Goal: Task Accomplishment & Management: Complete application form

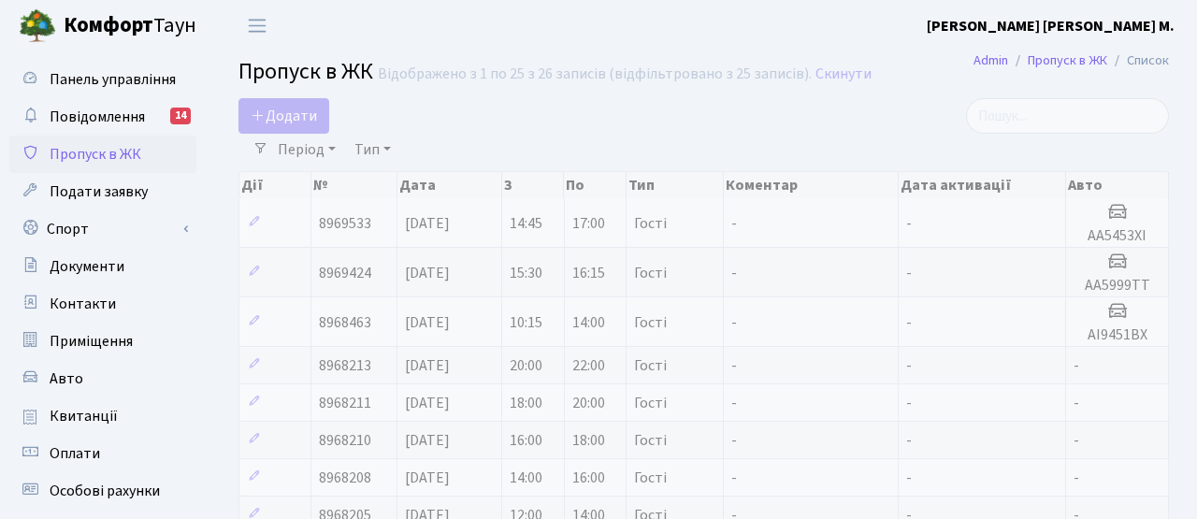
select select "25"
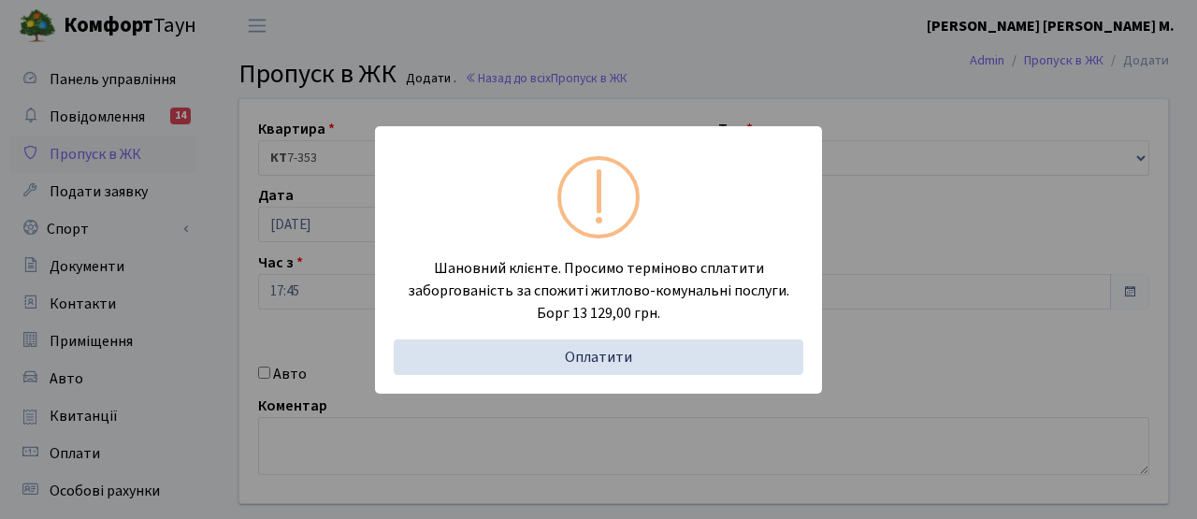
click at [321, 312] on div "Шановний клієнте. Просимо терміново сплатити заборгованість за спожиті житлово-…" at bounding box center [598, 259] width 1197 height 519
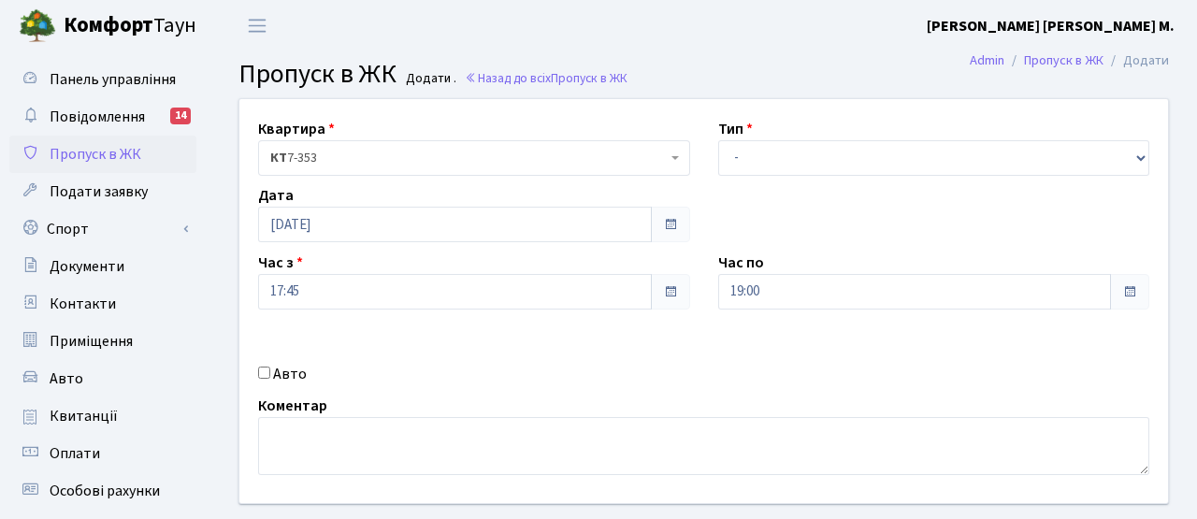
click at [125, 162] on span "Пропуск в ЖК" at bounding box center [96, 154] width 92 height 21
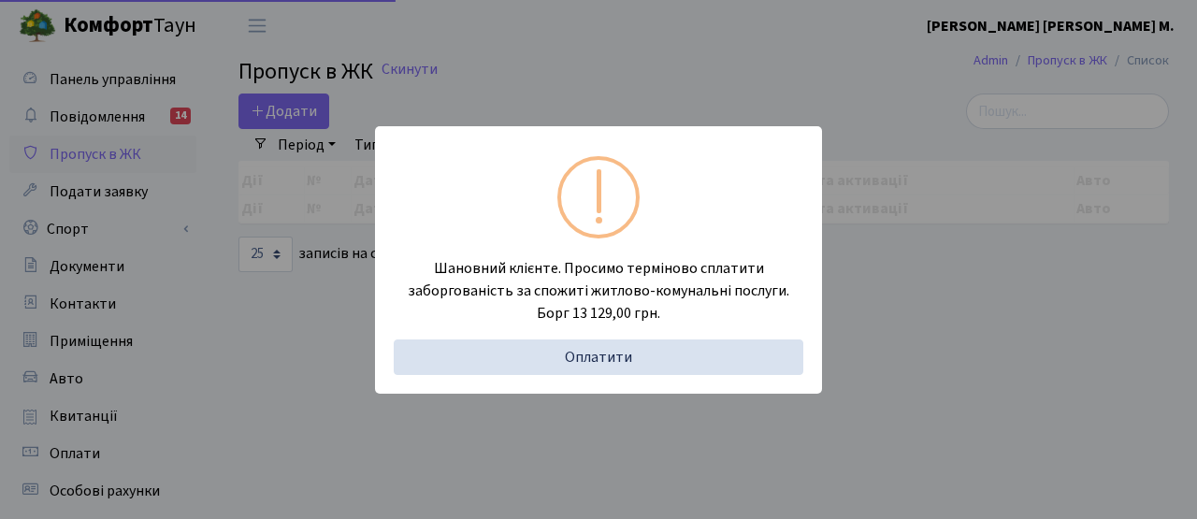
select select "25"
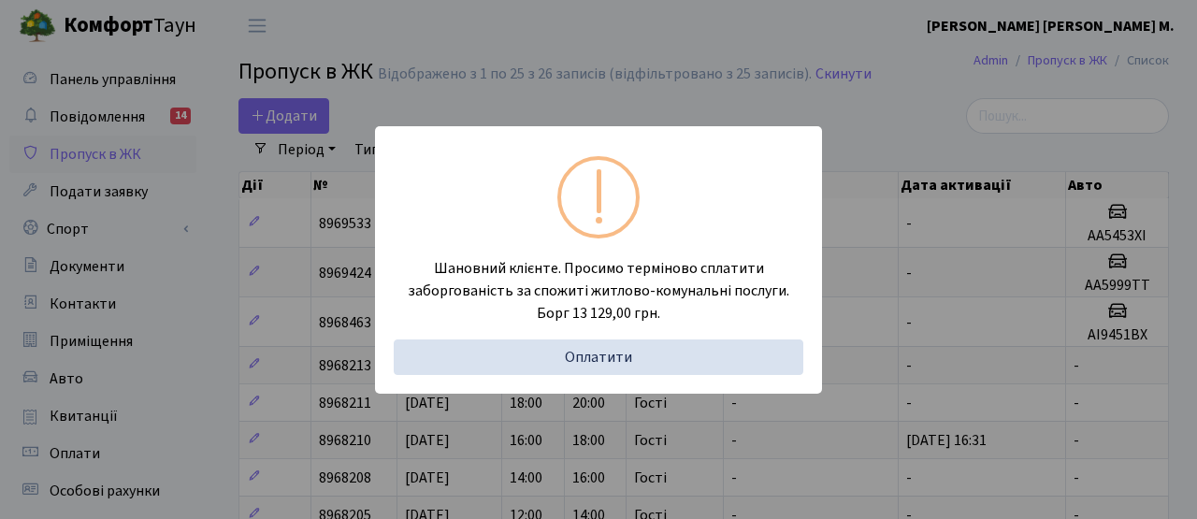
click at [290, 242] on div "Шановний клієнте. Просимо терміново сплатити заборгованість за спожиті житлово-…" at bounding box center [598, 259] width 1197 height 519
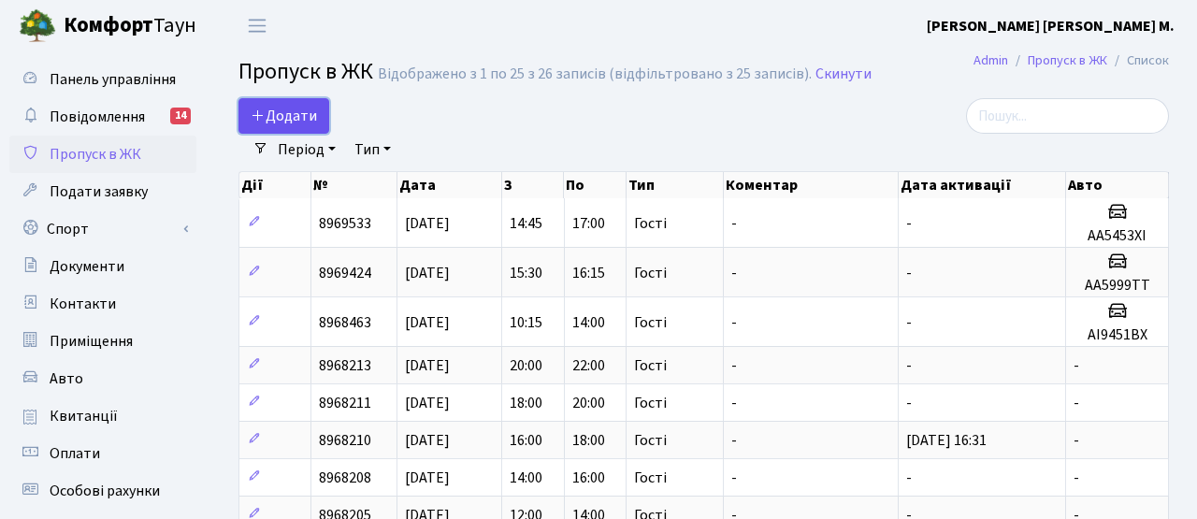
click at [308, 105] on link "Додати" at bounding box center [283, 116] width 91 height 36
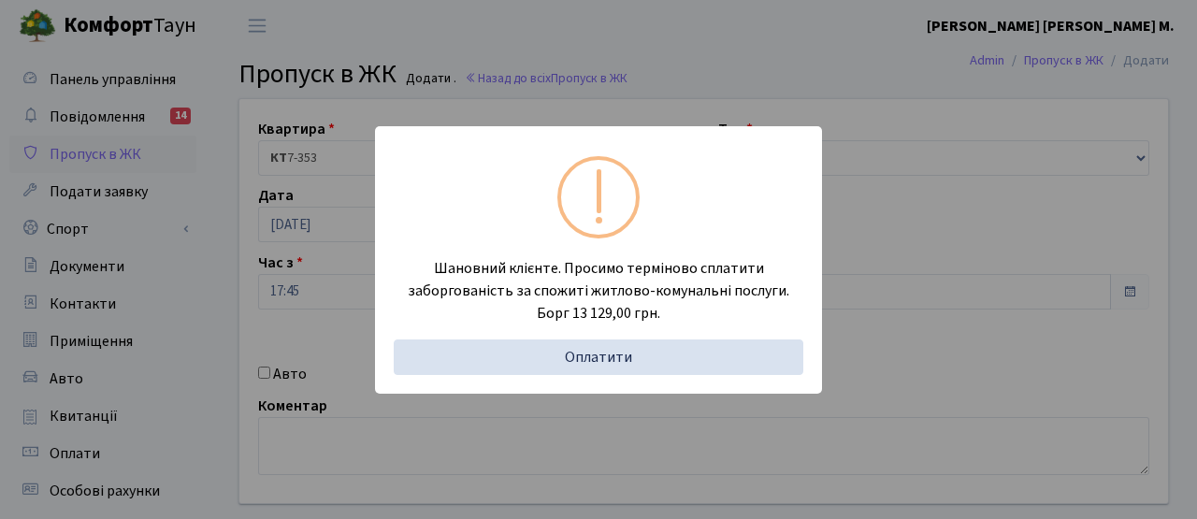
click at [324, 319] on div "Шановний клієнте. Просимо терміново сплатити заборгованість за спожиті житлово-…" at bounding box center [598, 259] width 1197 height 519
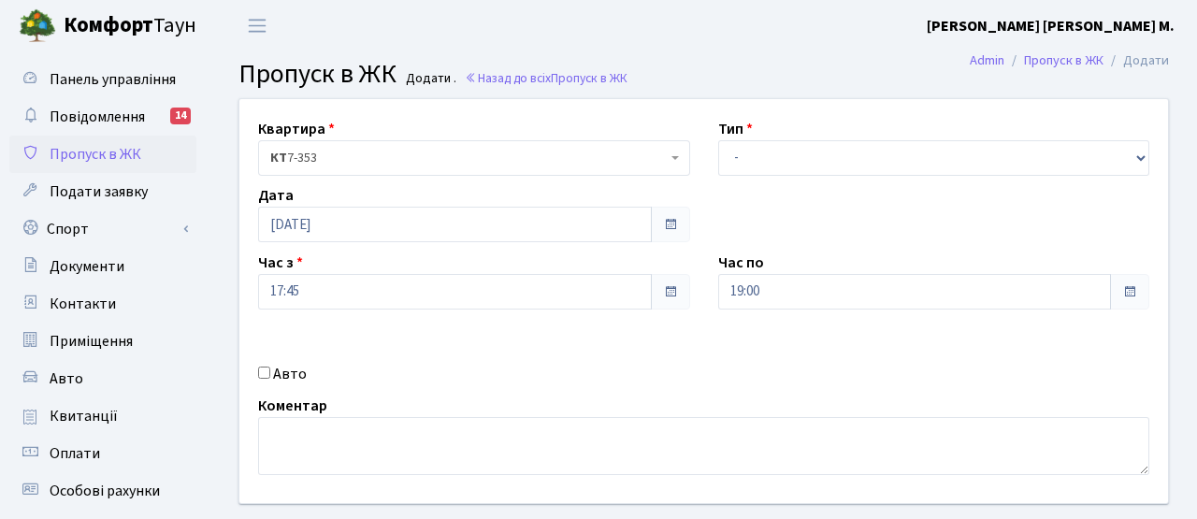
click at [266, 397] on label "Коментар" at bounding box center [292, 406] width 69 height 22
click at [263, 382] on div "Авто" at bounding box center [474, 374] width 460 height 22
click at [266, 377] on input "Авто" at bounding box center [264, 373] width 12 height 12
checkbox input "true"
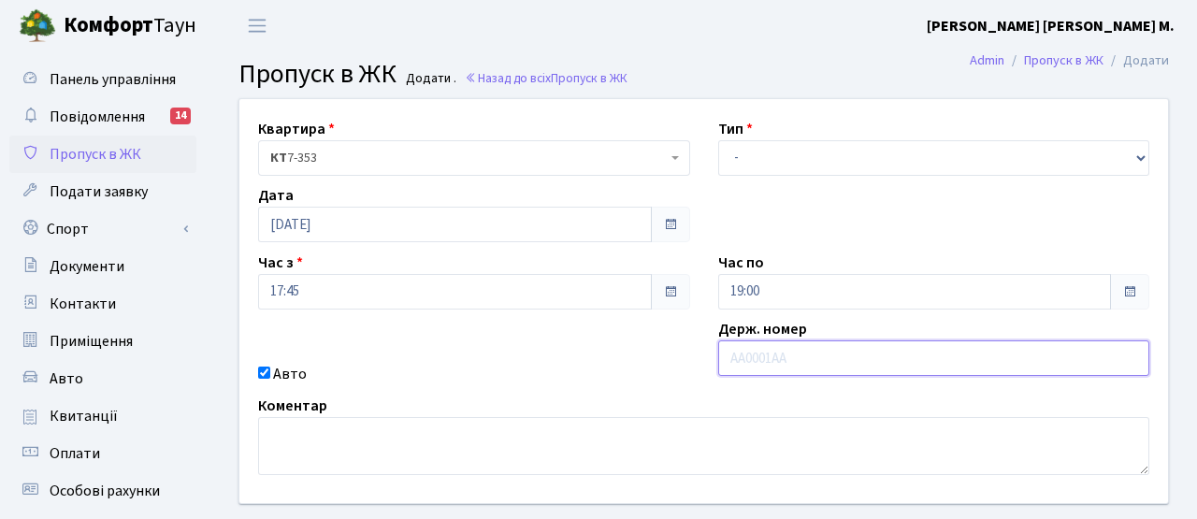
paste input "КА3139ІВ"
type input "КА3139ІВ"
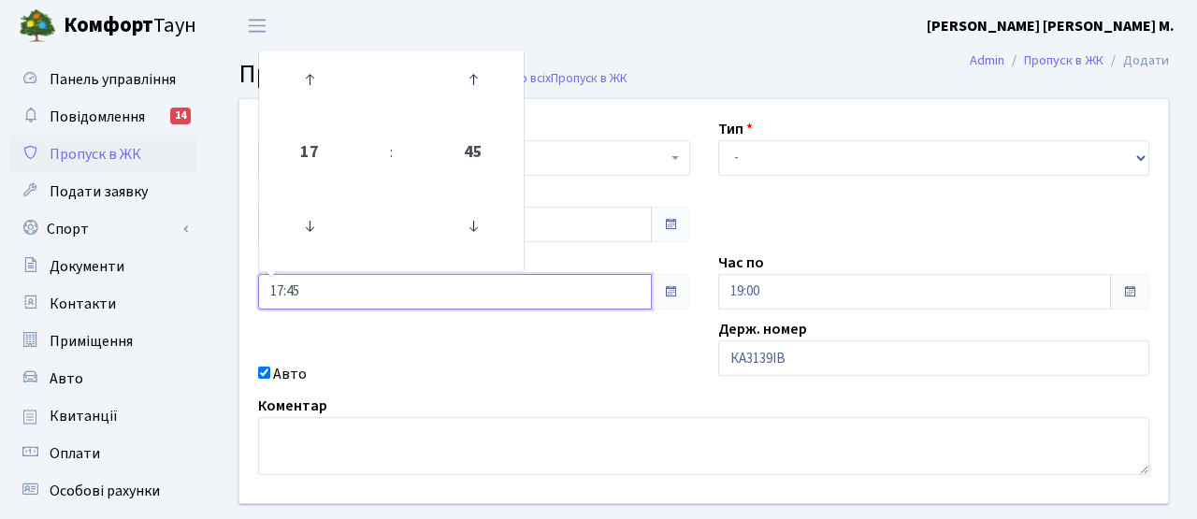
drag, startPoint x: 373, startPoint y: 285, endPoint x: 229, endPoint y: 269, distance: 144.9
click at [228, 269] on div "Квартира <b>КТ</b>&nbsp;&nbsp;&nbsp;&nbsp;7-353 <b>КТ</b>&nbsp;&nbsp;&nbsp;&nbs…" at bounding box center [703, 301] width 957 height 404
click at [461, 370] on div "Авто" at bounding box center [474, 374] width 460 height 22
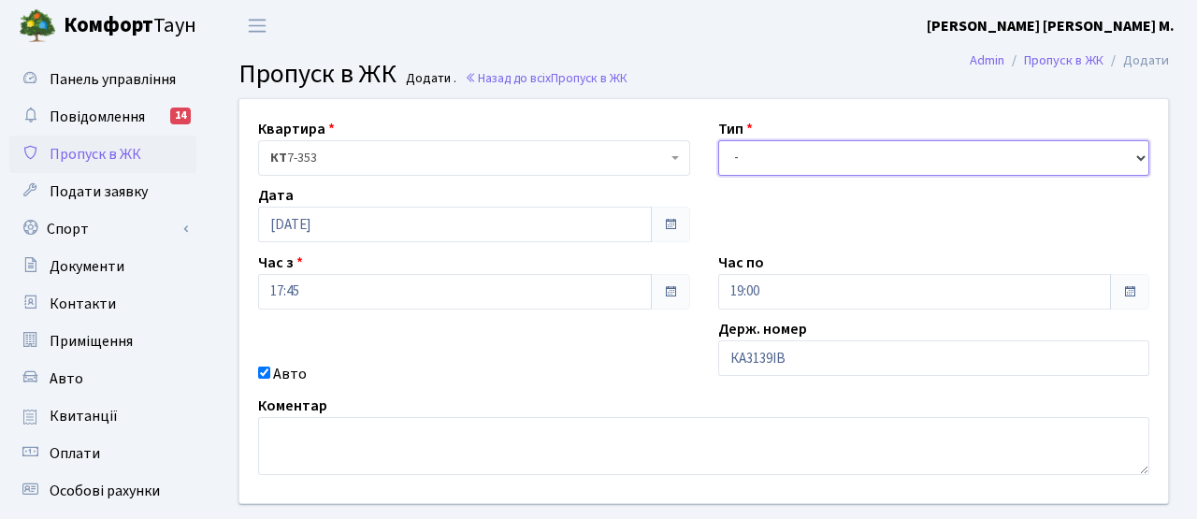
click at [752, 159] on select "- Доставка Таксі Гості Сервіс" at bounding box center [934, 158] width 432 height 36
select select "3"
click at [718, 140] on select "- Доставка Таксі Гості Сервіс" at bounding box center [934, 158] width 432 height 36
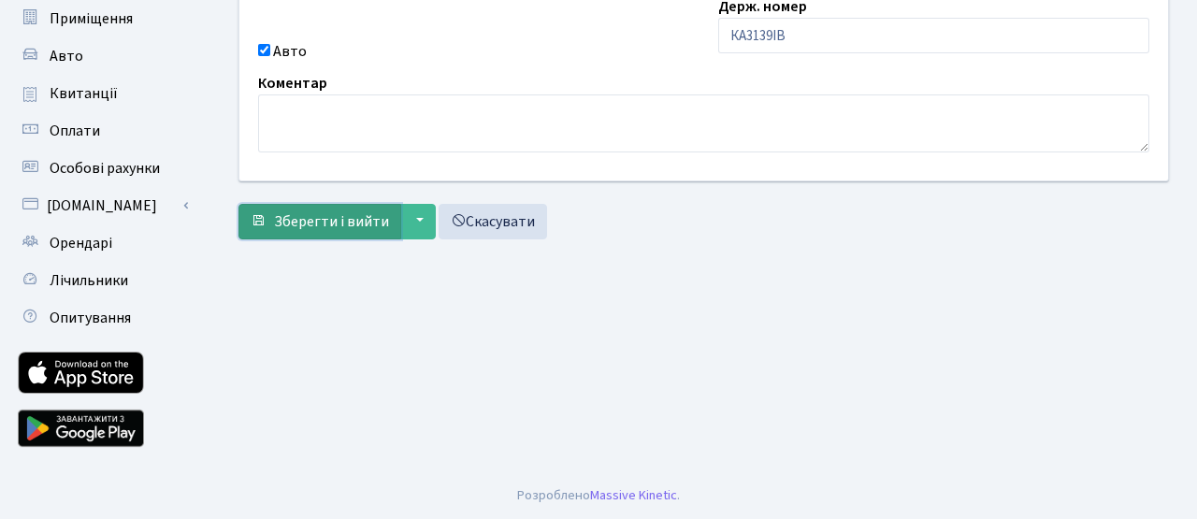
click at [369, 234] on button "Зберегти і вийти" at bounding box center [319, 222] width 163 height 36
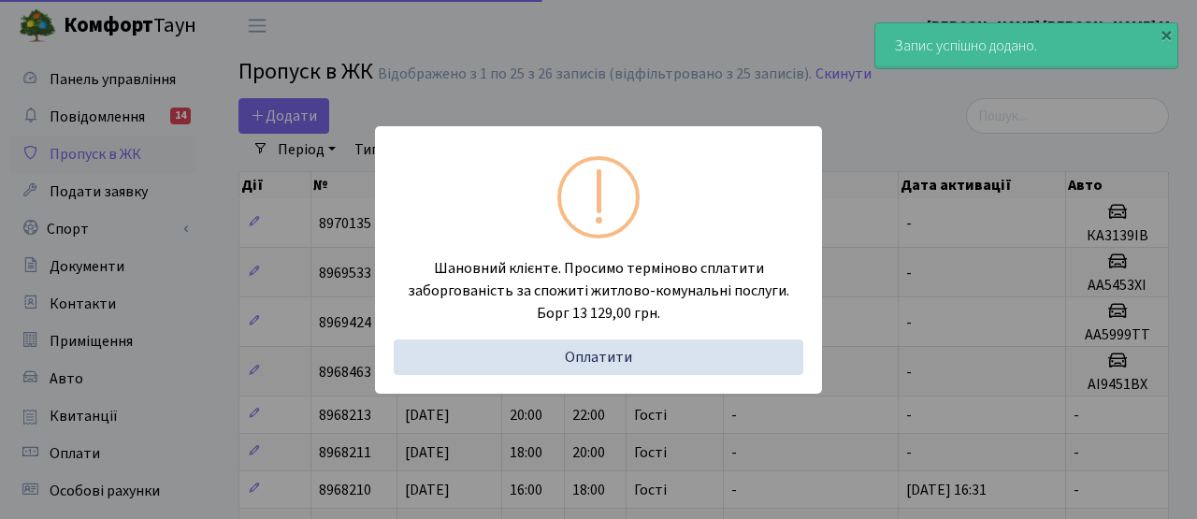
select select "25"
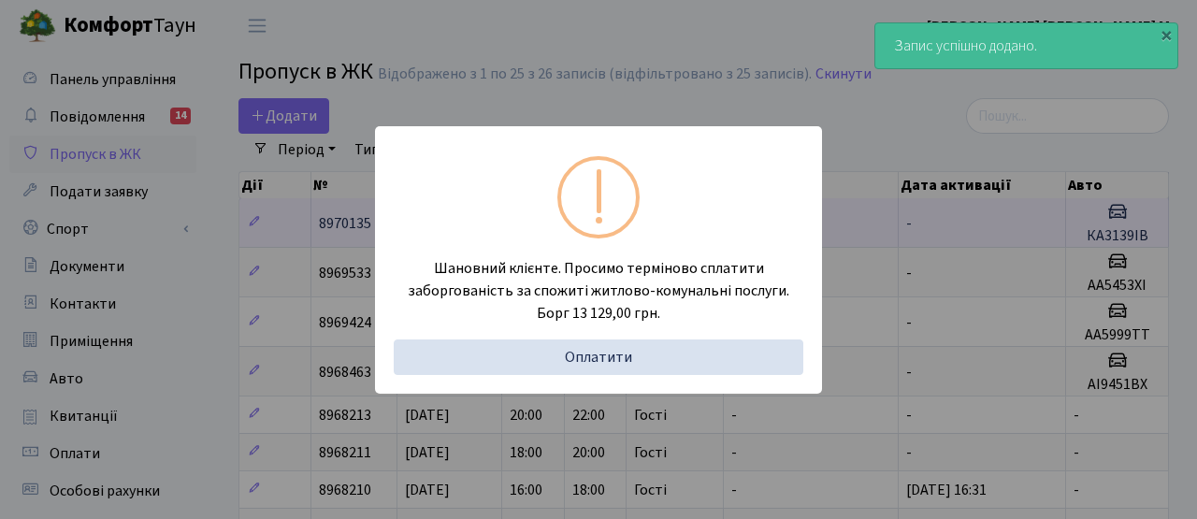
click at [330, 202] on div "Шановний клієнте. Просимо терміново сплатити заборгованість за спожиті житлово-…" at bounding box center [598, 259] width 1197 height 519
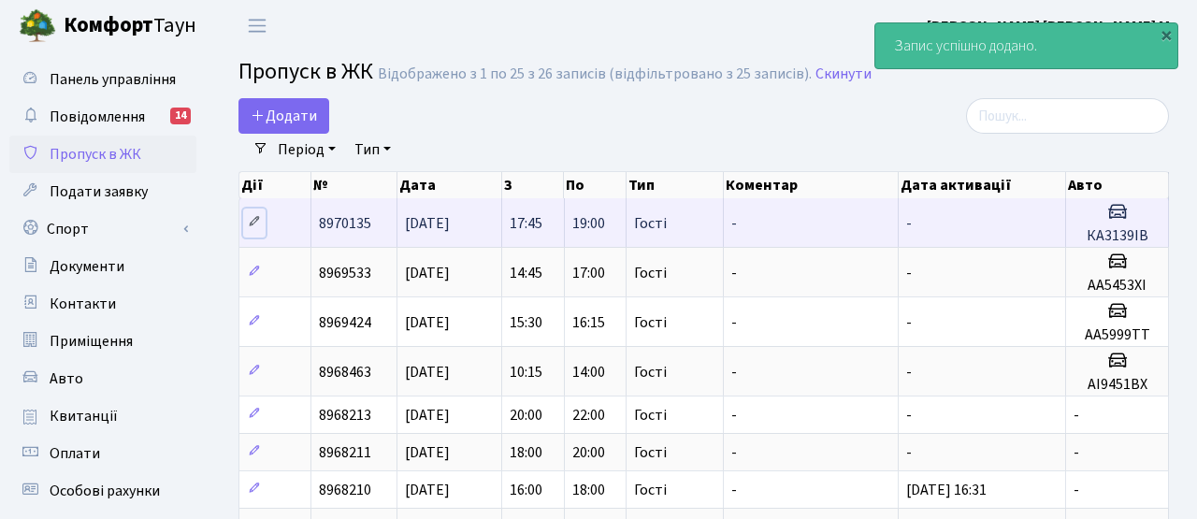
click at [254, 223] on icon at bounding box center [254, 221] width 13 height 13
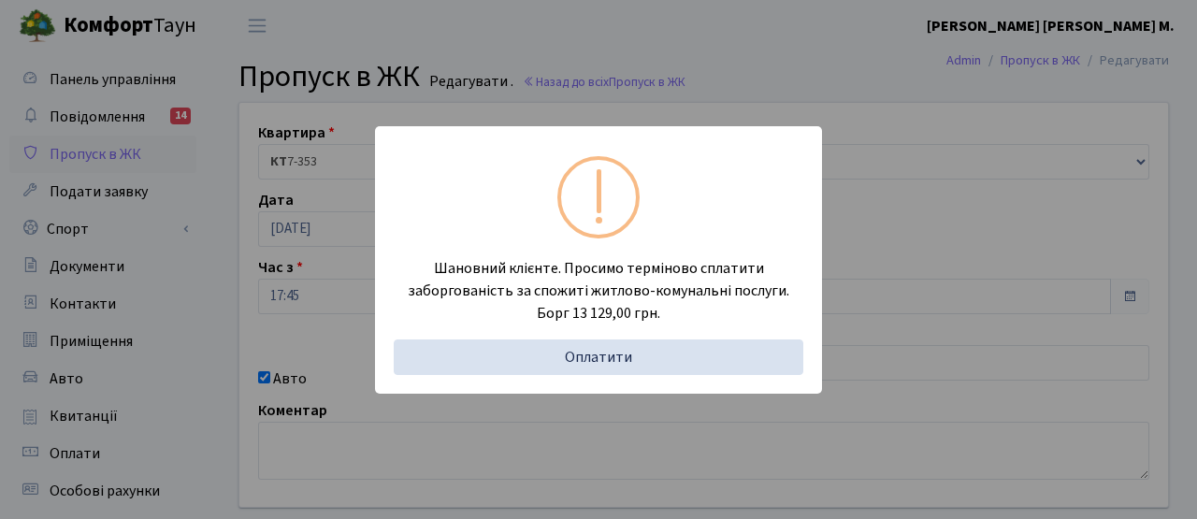
click at [307, 325] on div "Шановний клієнте. Просимо терміново сплатити заборгованість за спожиті житлово-…" at bounding box center [598, 259] width 1197 height 519
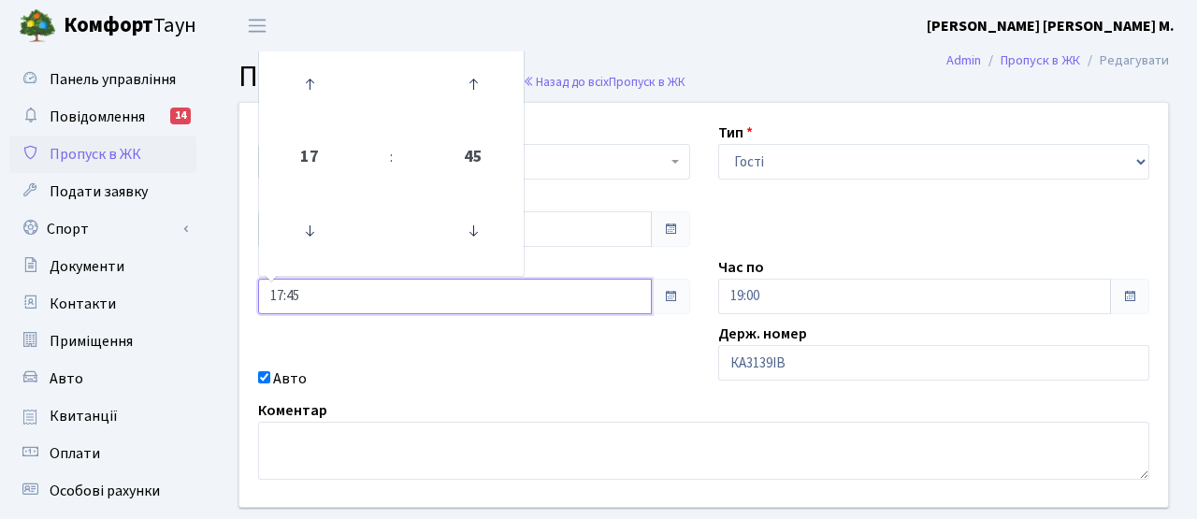
drag, startPoint x: 318, startPoint y: 305, endPoint x: 238, endPoint y: 300, distance: 79.6
click at [238, 300] on div "Квартира <b>КТ</b>&nbsp;&nbsp;&nbsp;&nbsp;7-353 <b>КТ</b>&nbsp;&nbsp;&nbsp;&nbs…" at bounding box center [703, 305] width 957 height 404
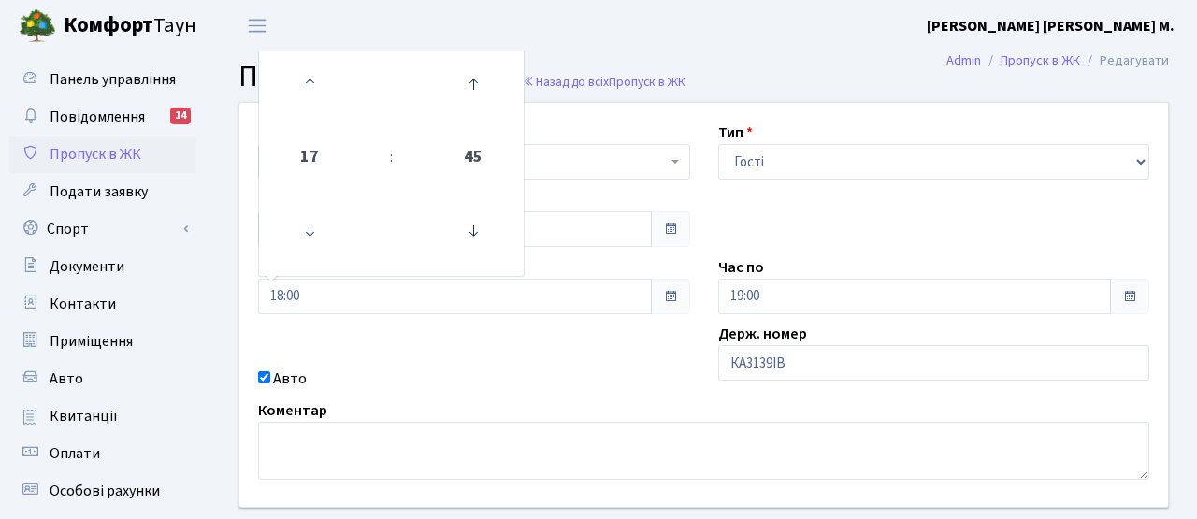
click at [572, 378] on div "Авто" at bounding box center [474, 379] width 460 height 22
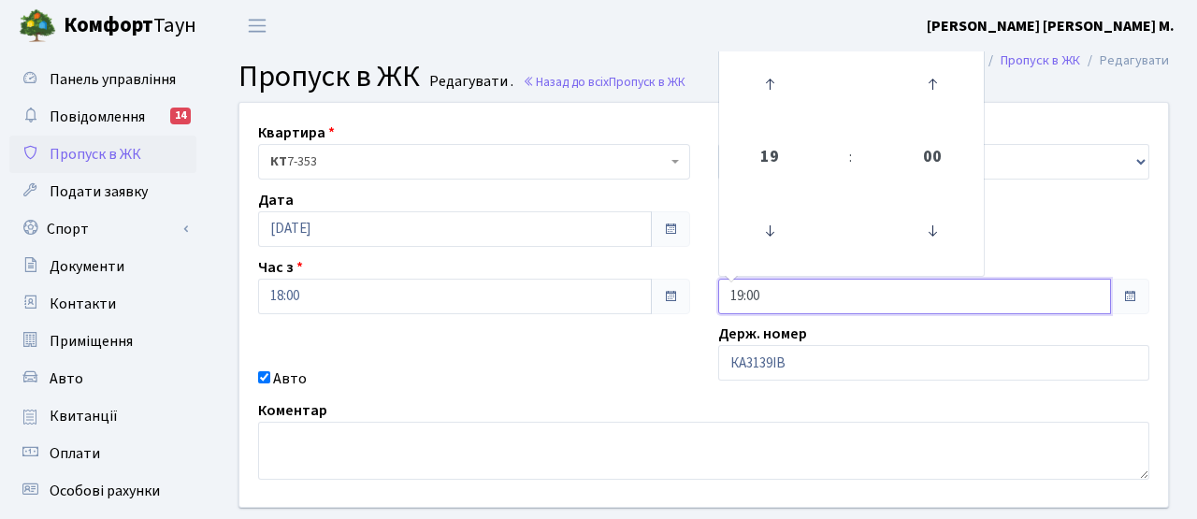
drag, startPoint x: 792, startPoint y: 298, endPoint x: 705, endPoint y: 293, distance: 87.2
click at [705, 293] on div "Час по 19:00 19 : 00 00 01 02 03 04 05 06 07 08 09 10 11 12 13 14 15 16 17 18 1…" at bounding box center [934, 285] width 460 height 58
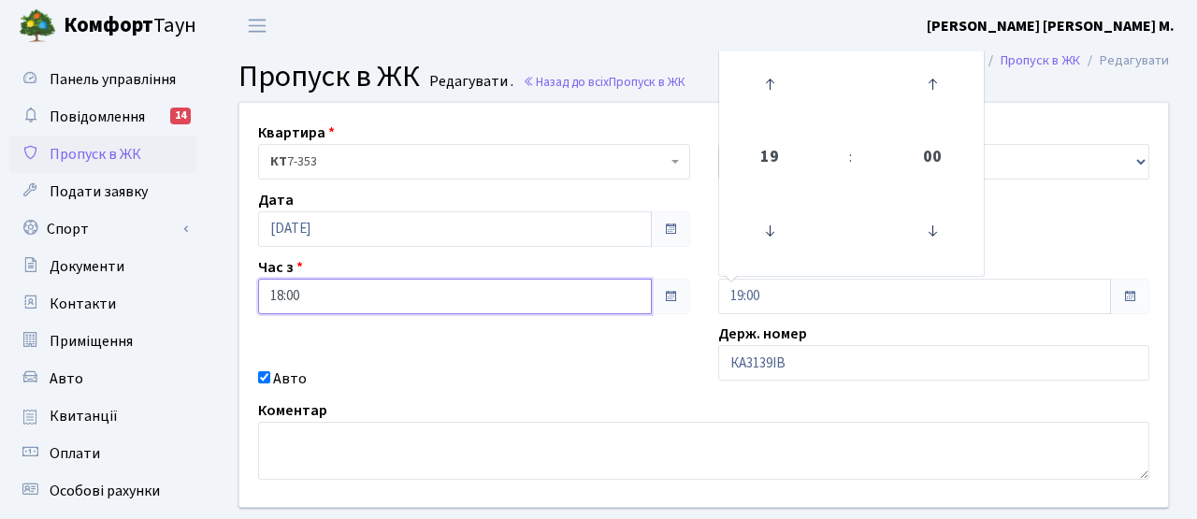
click at [372, 297] on input "18:00" at bounding box center [455, 297] width 394 height 36
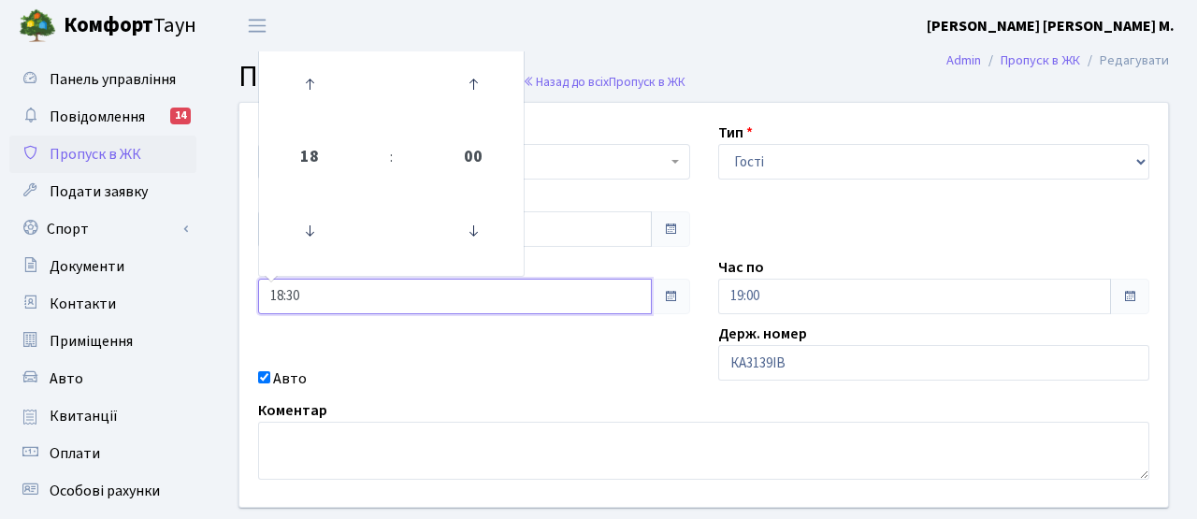
type input "18:30"
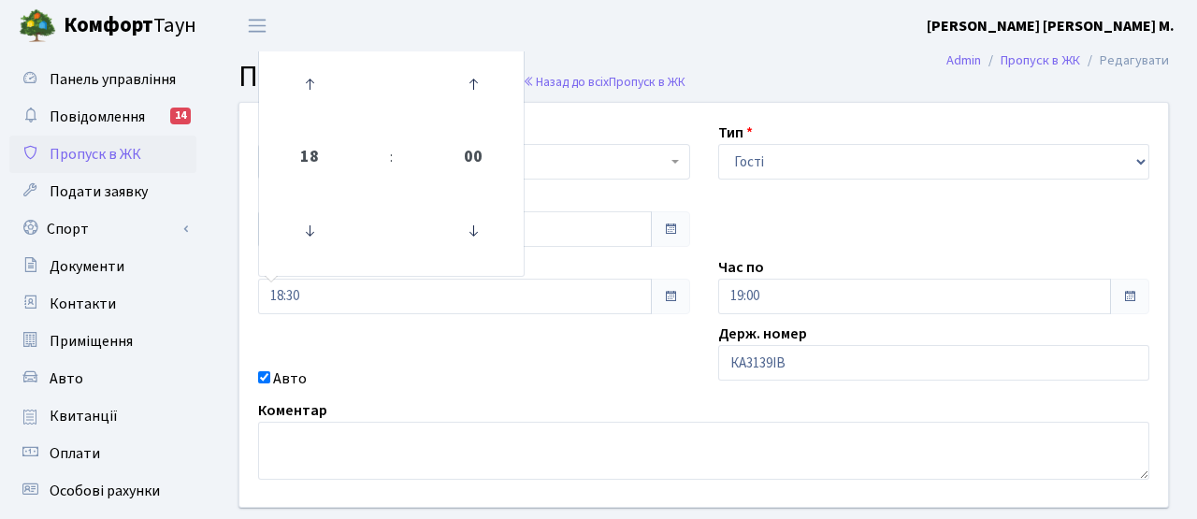
click at [484, 372] on div "Авто" at bounding box center [474, 379] width 460 height 22
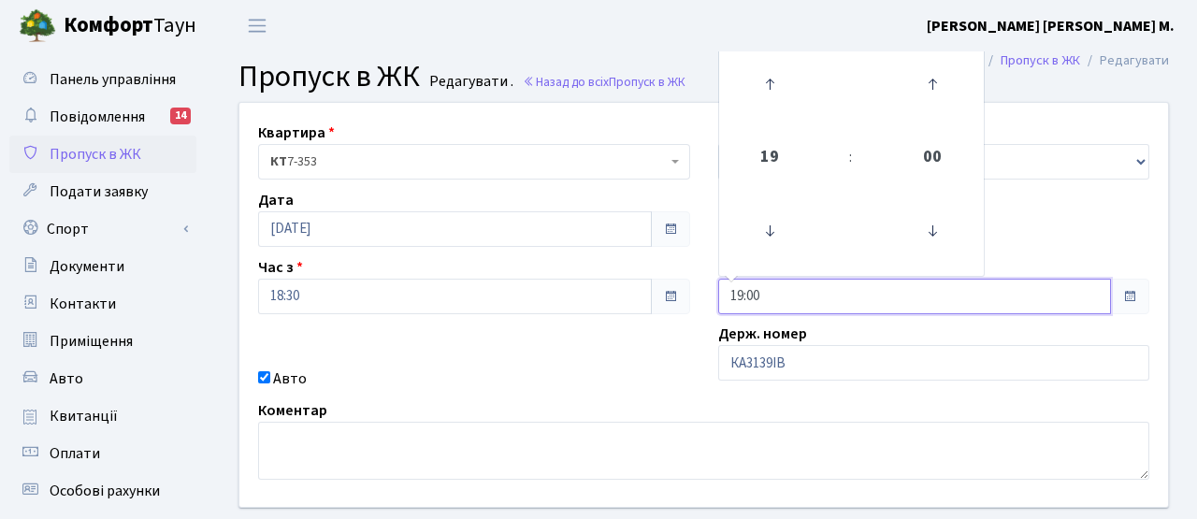
drag, startPoint x: 802, startPoint y: 292, endPoint x: 706, endPoint y: 286, distance: 95.6
click at [707, 286] on div "Час по 19:00 19 : 00 00 01 02 03 04 05 06 07 08 09 10 11 12 13 14 15 16 17 18 1…" at bounding box center [934, 285] width 460 height 58
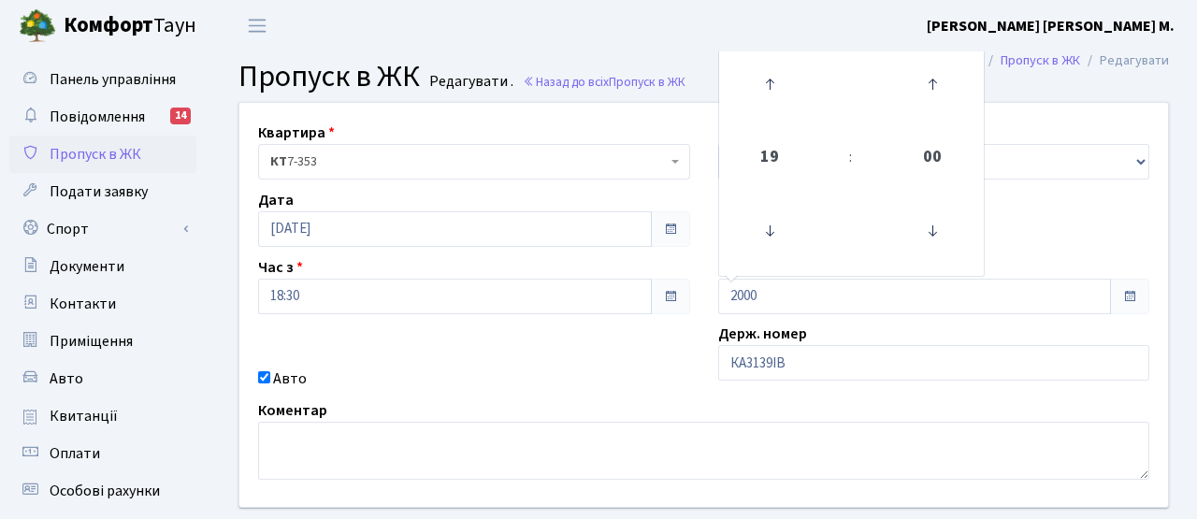
type input "20:00"
click at [632, 373] on div "Авто" at bounding box center [474, 379] width 460 height 22
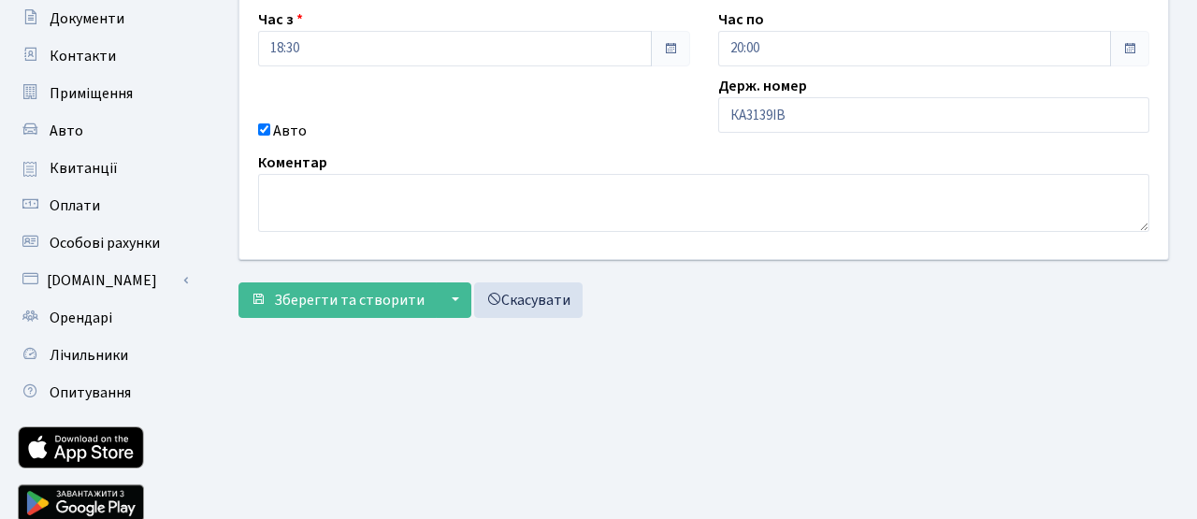
scroll to position [323, 0]
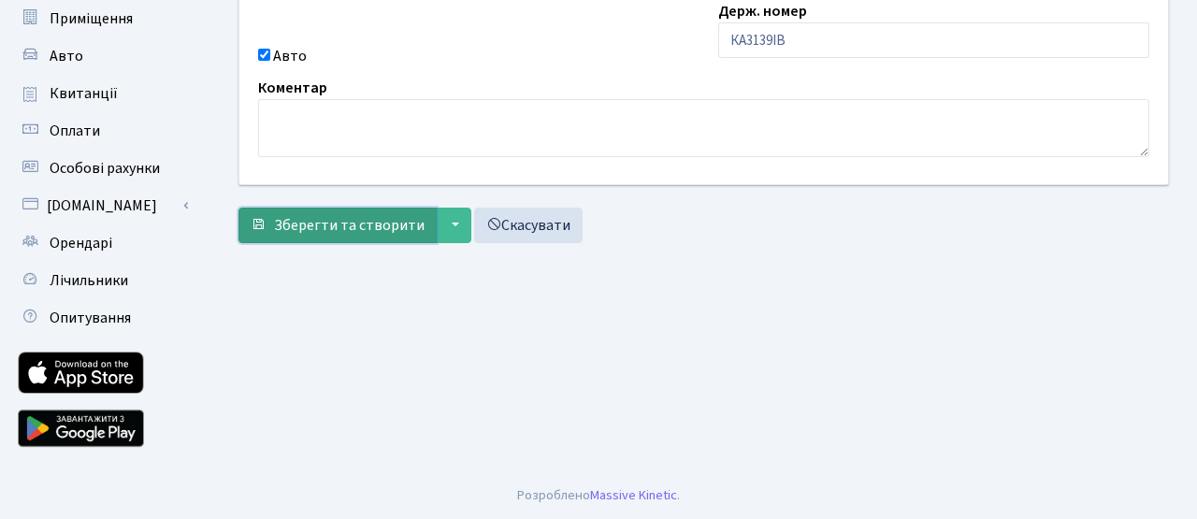
click at [333, 224] on span "Зберегти та створити" at bounding box center [349, 225] width 151 height 21
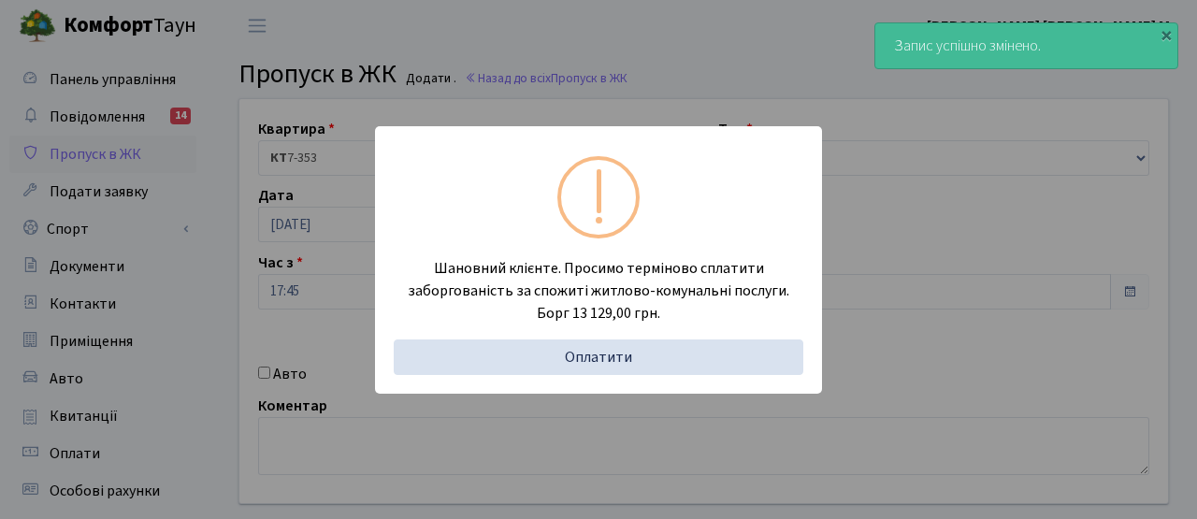
click at [286, 234] on div "Шановний клієнте. Просимо терміново сплатити заборгованість за спожиті житлово-…" at bounding box center [598, 259] width 1197 height 519
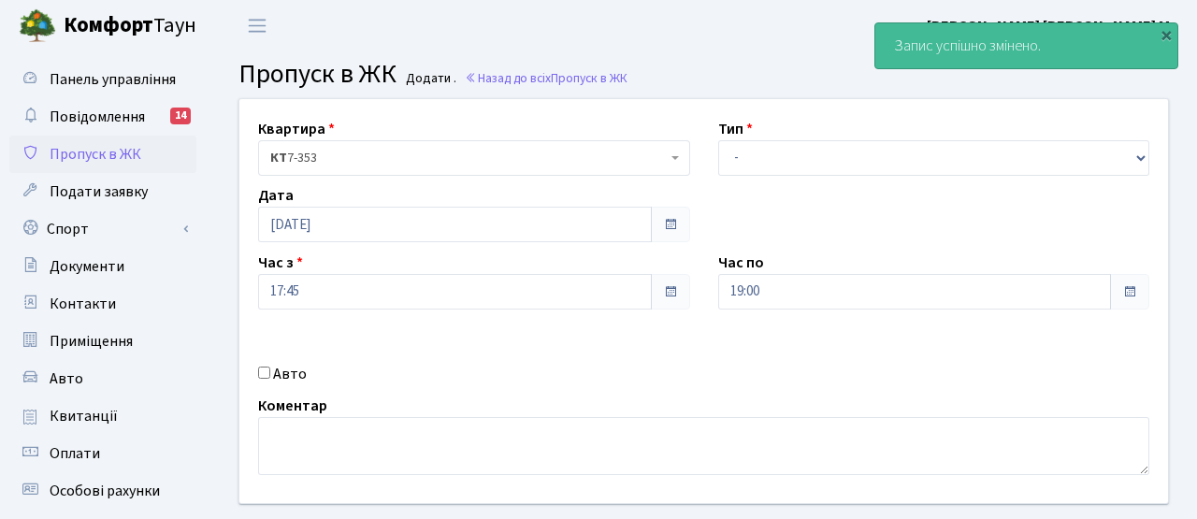
click at [145, 161] on link "Пропуск в ЖК" at bounding box center [102, 154] width 187 height 37
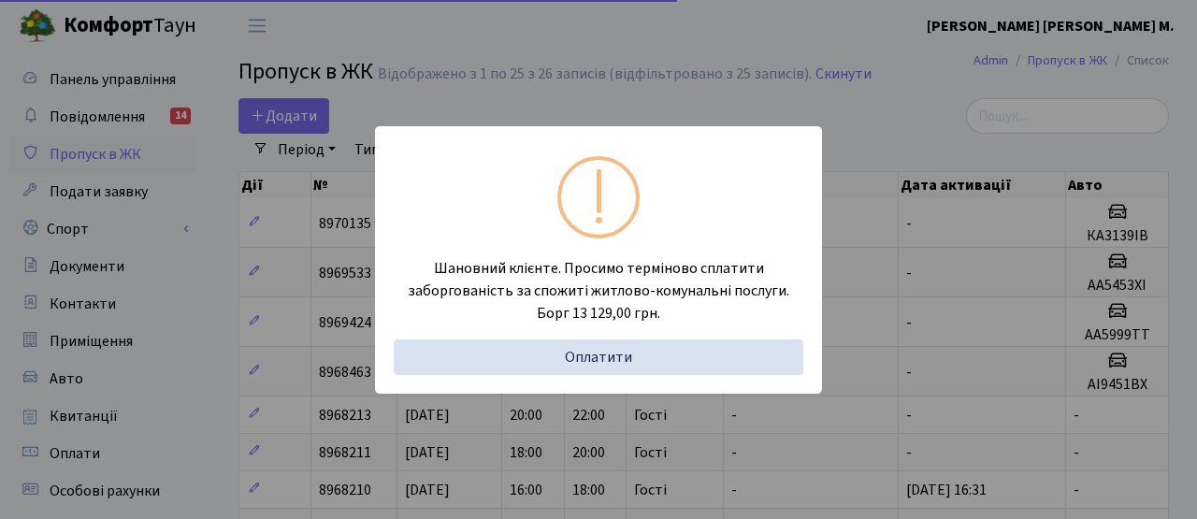
select select "25"
click at [299, 267] on div "Шановний клієнте. Просимо терміново сплатити заборгованість за спожиті житлово-…" at bounding box center [598, 259] width 1197 height 519
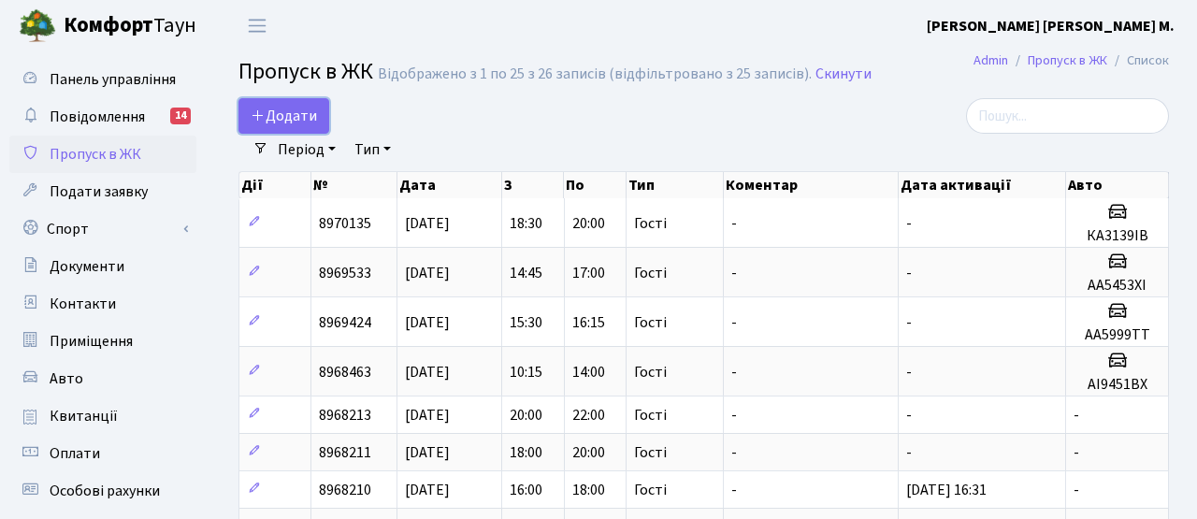
drag, startPoint x: 297, startPoint y: 123, endPoint x: 466, endPoint y: 164, distance: 173.3
click at [297, 123] on span "Додати" at bounding box center [284, 116] width 66 height 21
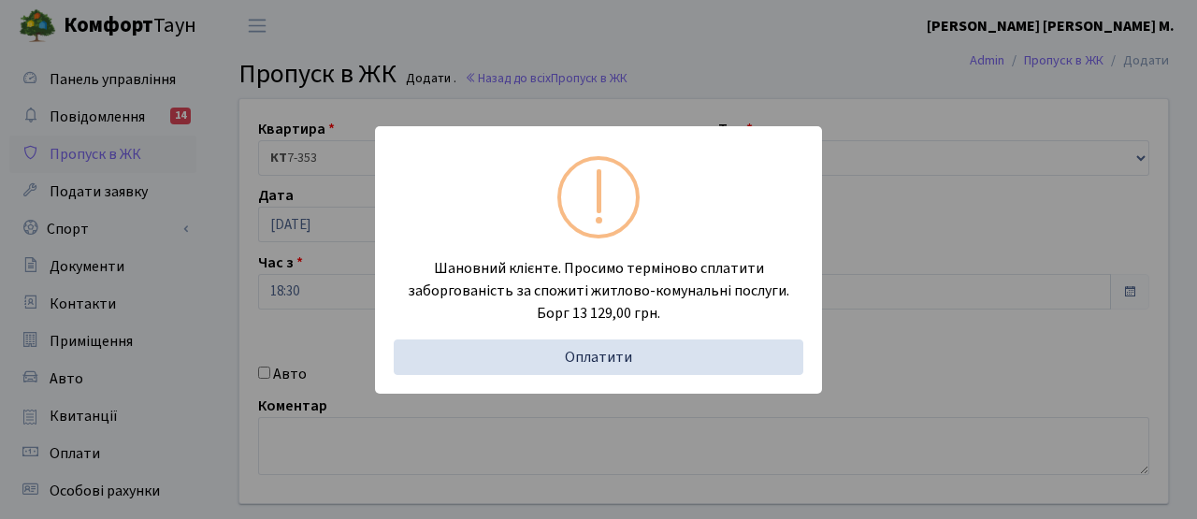
drag, startPoint x: 290, startPoint y: 285, endPoint x: 291, endPoint y: 338, distance: 52.4
click at [291, 289] on div "Шановний клієнте. Просимо терміново сплатити заборгованість за спожиті житлово-…" at bounding box center [598, 259] width 1197 height 519
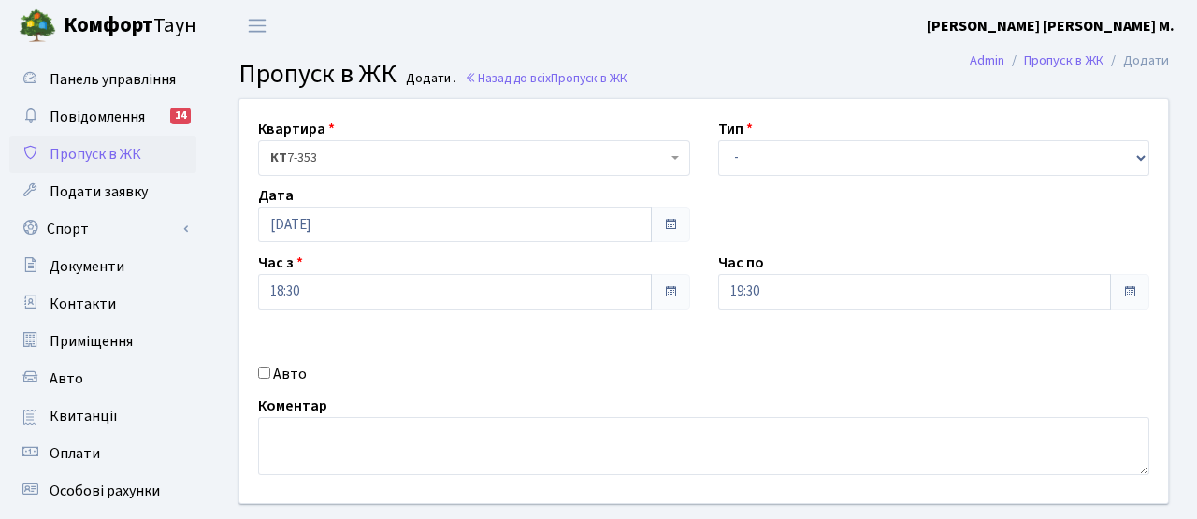
drag, startPoint x: 287, startPoint y: 364, endPoint x: 280, endPoint y: 373, distance: 12.0
click at [286, 365] on label "Авто" at bounding box center [290, 374] width 34 height 22
click at [270, 367] on input "Авто" at bounding box center [264, 373] width 12 height 12
checkbox input "true"
drag, startPoint x: 280, startPoint y: 373, endPoint x: 266, endPoint y: 369, distance: 14.5
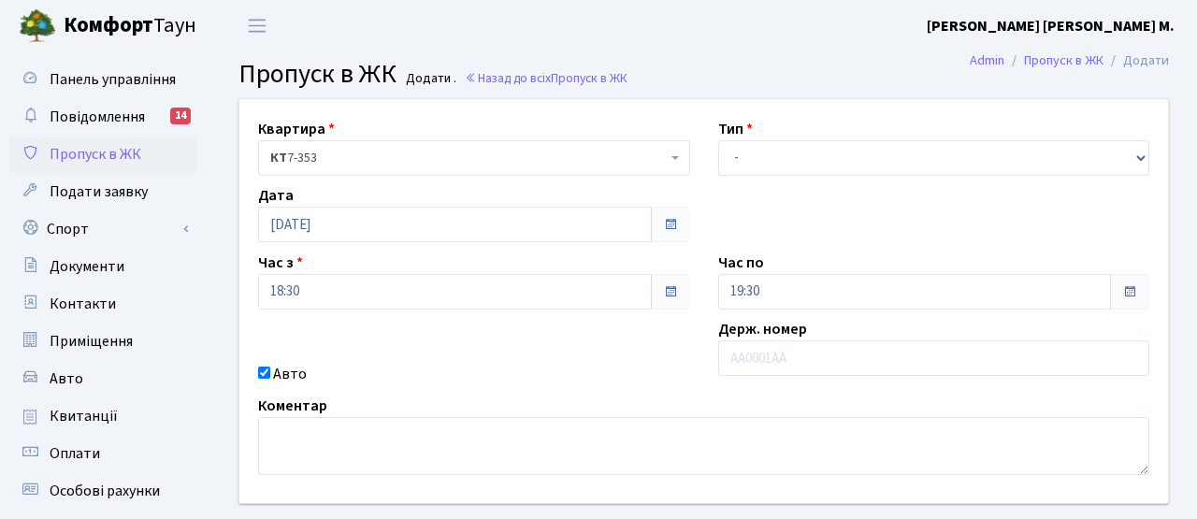
click at [277, 372] on label "Авто" at bounding box center [290, 374] width 34 height 22
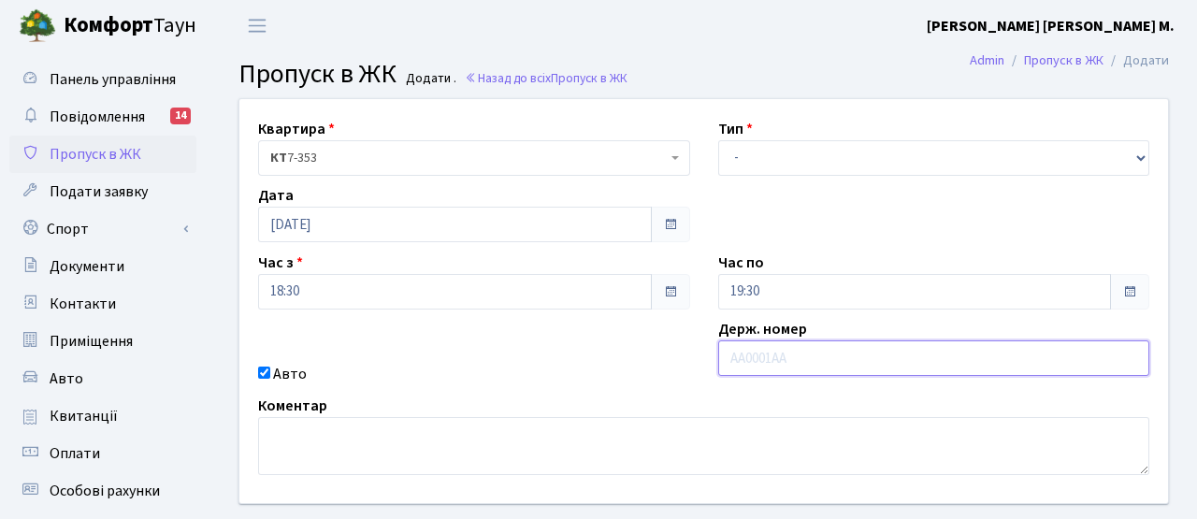
click at [810, 366] on input "text" at bounding box center [934, 358] width 432 height 36
paste input "КА3239ВВ"
type input "КА3239ВВ"
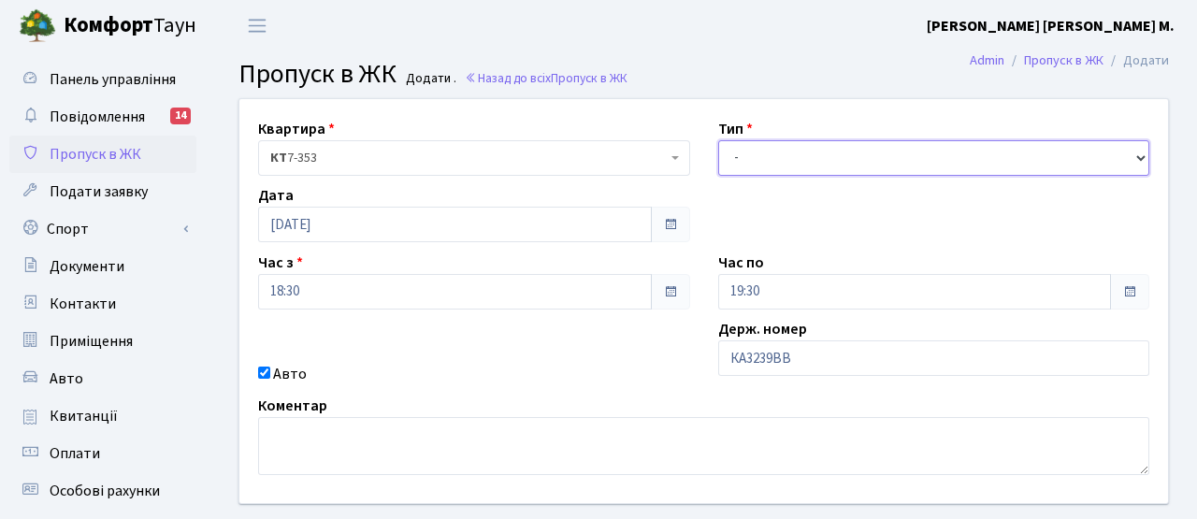
click at [746, 148] on select "- Доставка Таксі Гості Сервіс" at bounding box center [934, 158] width 432 height 36
select select "3"
click at [718, 140] on select "- Доставка Таксі Гості Сервіс" at bounding box center [934, 158] width 432 height 36
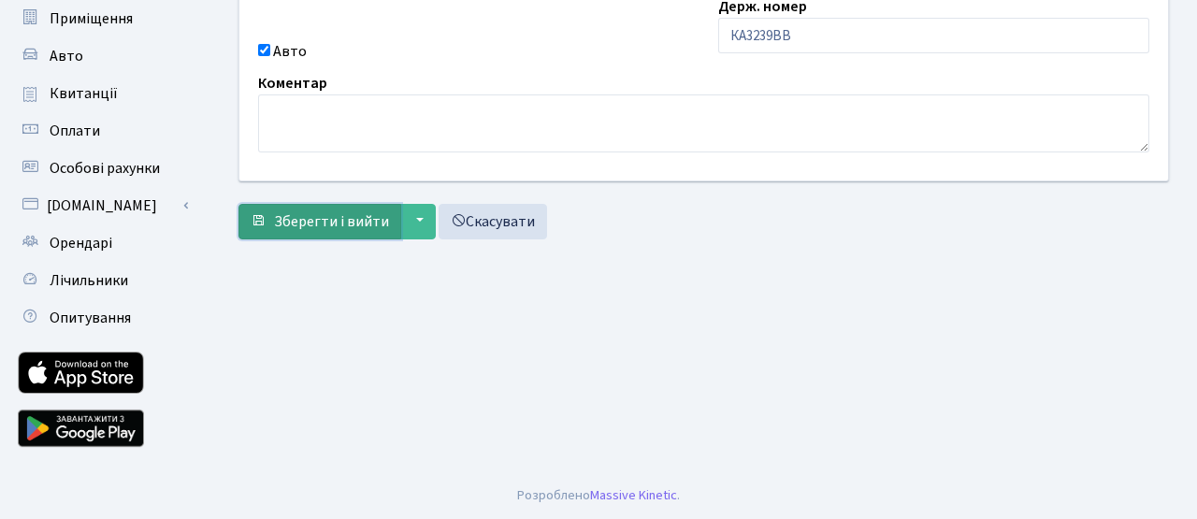
click at [382, 220] on span "Зберегти і вийти" at bounding box center [331, 221] width 115 height 21
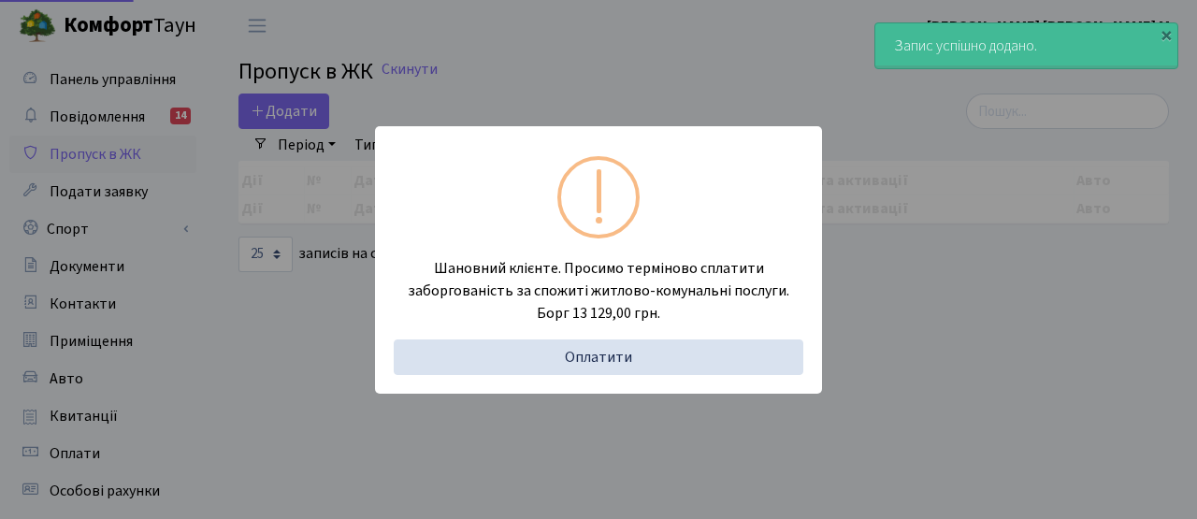
select select "25"
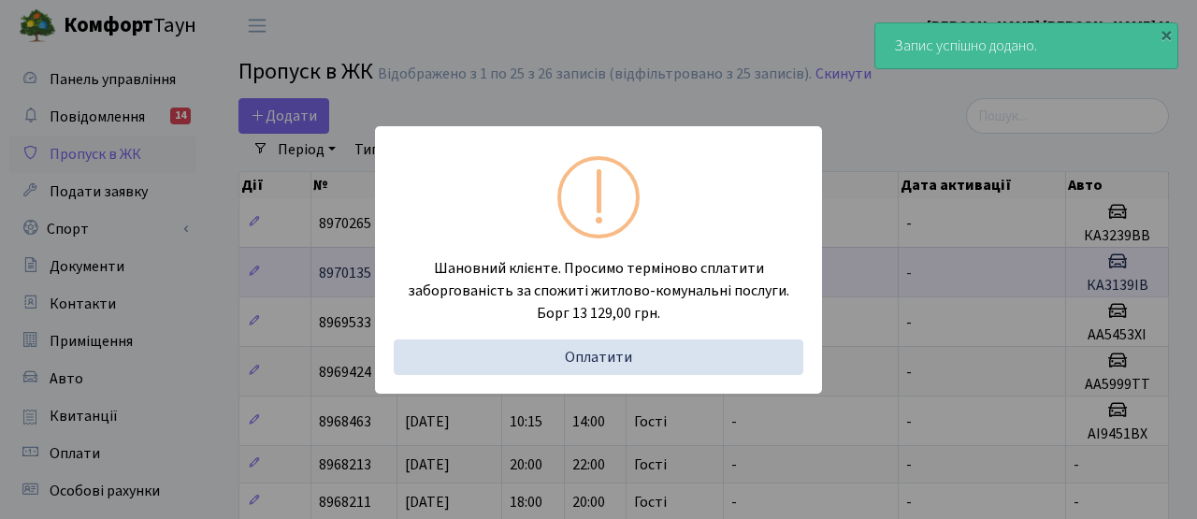
drag, startPoint x: 277, startPoint y: 173, endPoint x: 355, endPoint y: 266, distance: 121.4
click at [276, 173] on div "Шановний клієнте. Просимо терміново сплатити заборгованість за спожиті житлово-…" at bounding box center [598, 259] width 1197 height 519
